Goal: Task Accomplishment & Management: Use online tool/utility

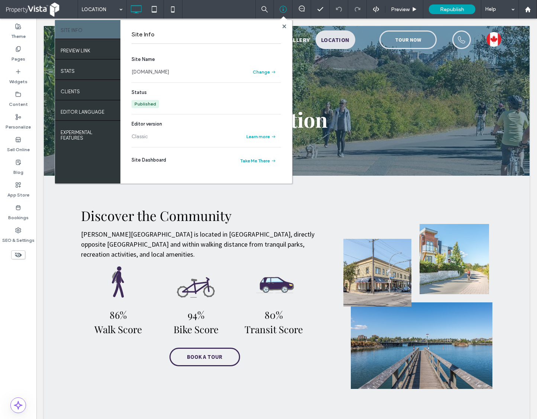
click at [223, 4] on div "LOCATION SITE INFO PREVIEW LINK STATS Clients EDITOR LANGUAGE EXPERIMENTAL FEAT…" at bounding box center [307, 9] width 459 height 19
click at [18, 235] on label "SEO & Settings" at bounding box center [18, 238] width 32 height 10
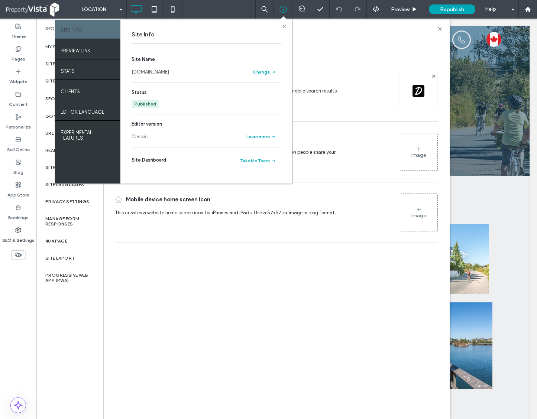
click at [283, 25] on use at bounding box center [284, 26] width 4 height 4
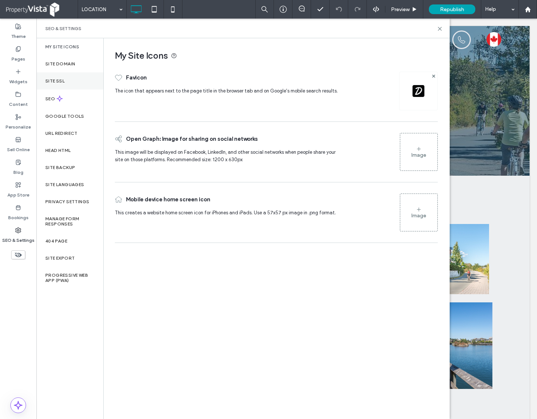
click at [69, 78] on div "Site SSL" at bounding box center [69, 80] width 67 height 17
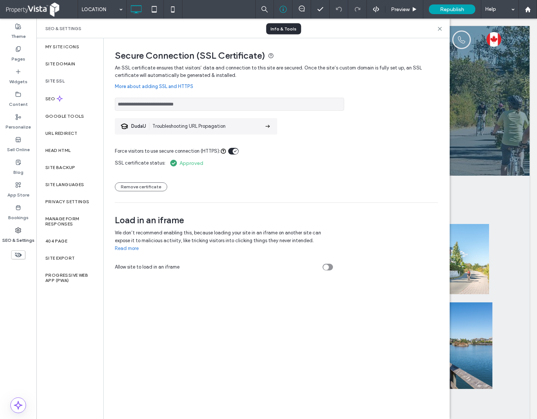
click at [287, 11] on div at bounding box center [283, 9] width 18 height 7
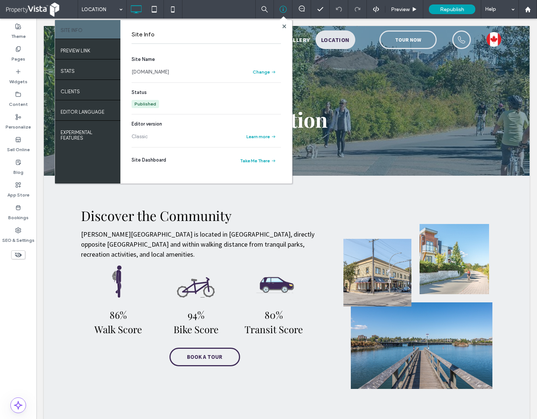
click at [169, 74] on link "[DOMAIN_NAME]" at bounding box center [150, 71] width 38 height 7
click at [283, 25] on use at bounding box center [284, 26] width 4 height 4
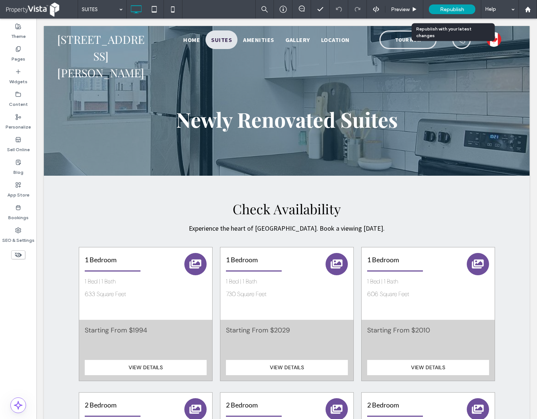
click at [462, 7] on span "Republish" at bounding box center [452, 9] width 24 height 6
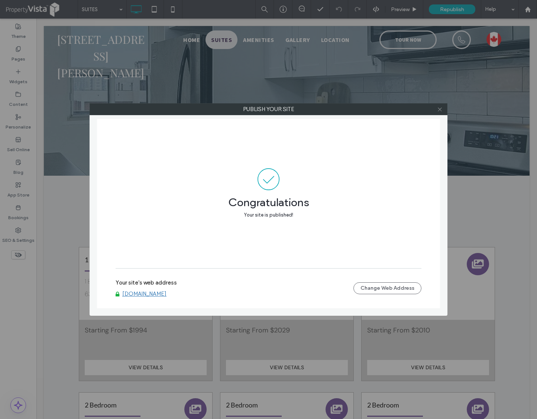
click at [438, 110] on use at bounding box center [439, 109] width 4 height 4
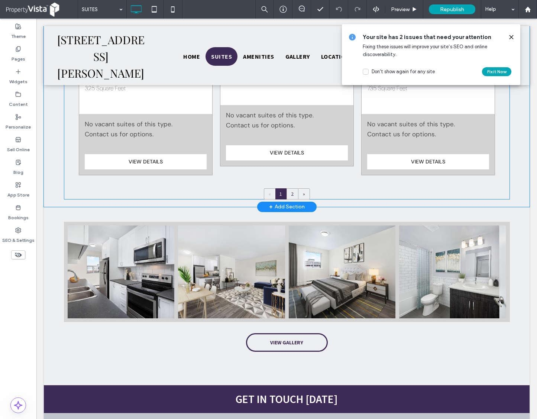
scroll to position [557, 0]
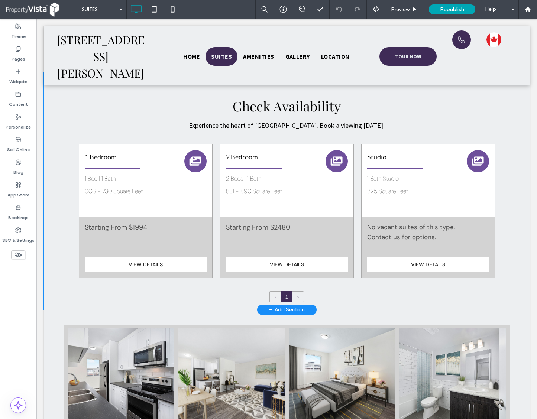
scroll to position [93, 0]
